Goal: Transaction & Acquisition: Purchase product/service

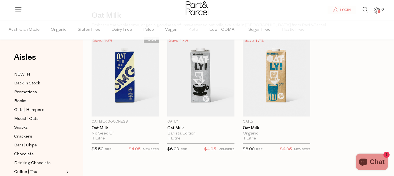
scroll to position [43, 0]
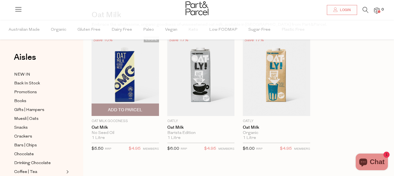
click at [132, 63] on img at bounding box center [124, 76] width 67 height 79
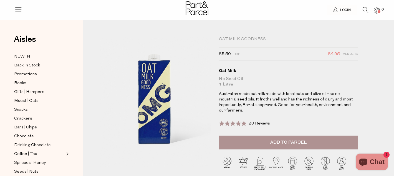
click at [243, 40] on div "Oat Milk Goodness" at bounding box center [288, 40] width 139 height 6
copy div "Oat Milk Goodness"
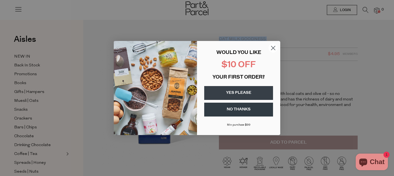
click at [273, 46] on circle "Close dialog" at bounding box center [272, 48] width 9 height 9
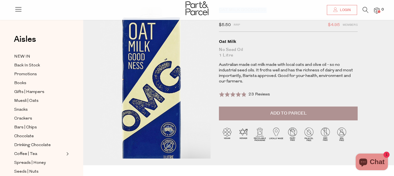
scroll to position [125, 0]
